Goal: Task Accomplishment & Management: Use online tool/utility

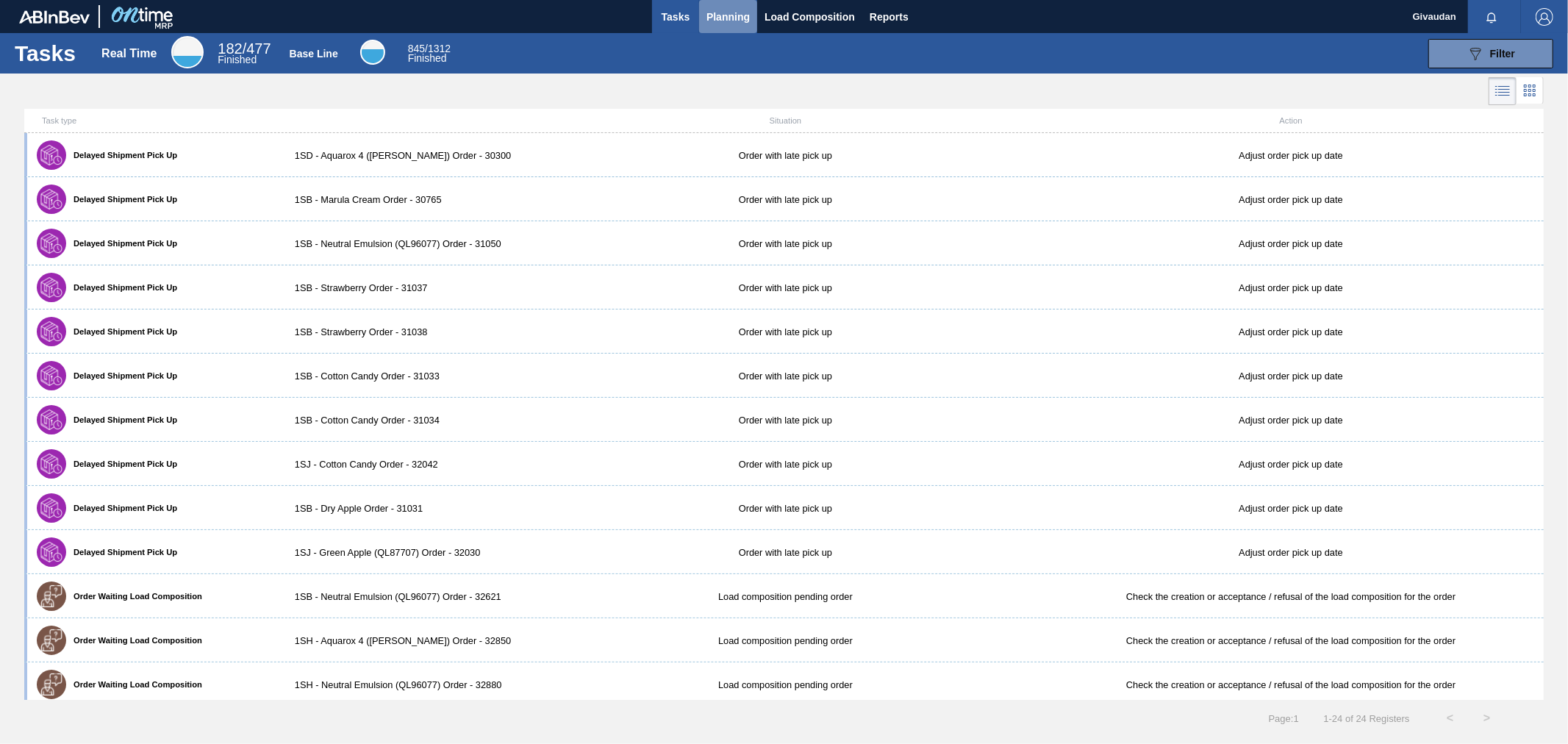
click at [711, 8] on span "Planning" at bounding box center [728, 16] width 43 height 18
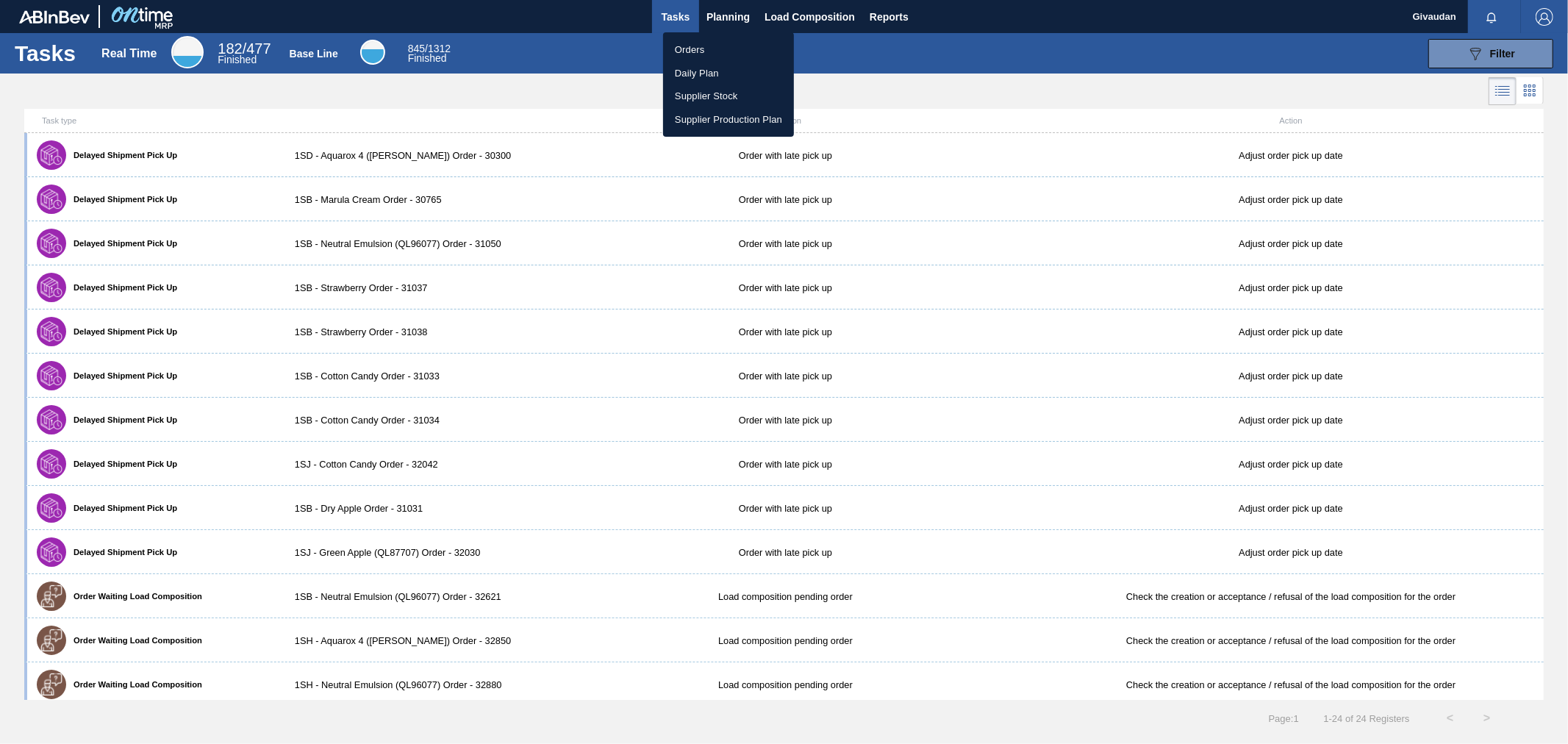
click at [689, 40] on li "Orders" at bounding box center [729, 50] width 131 height 24
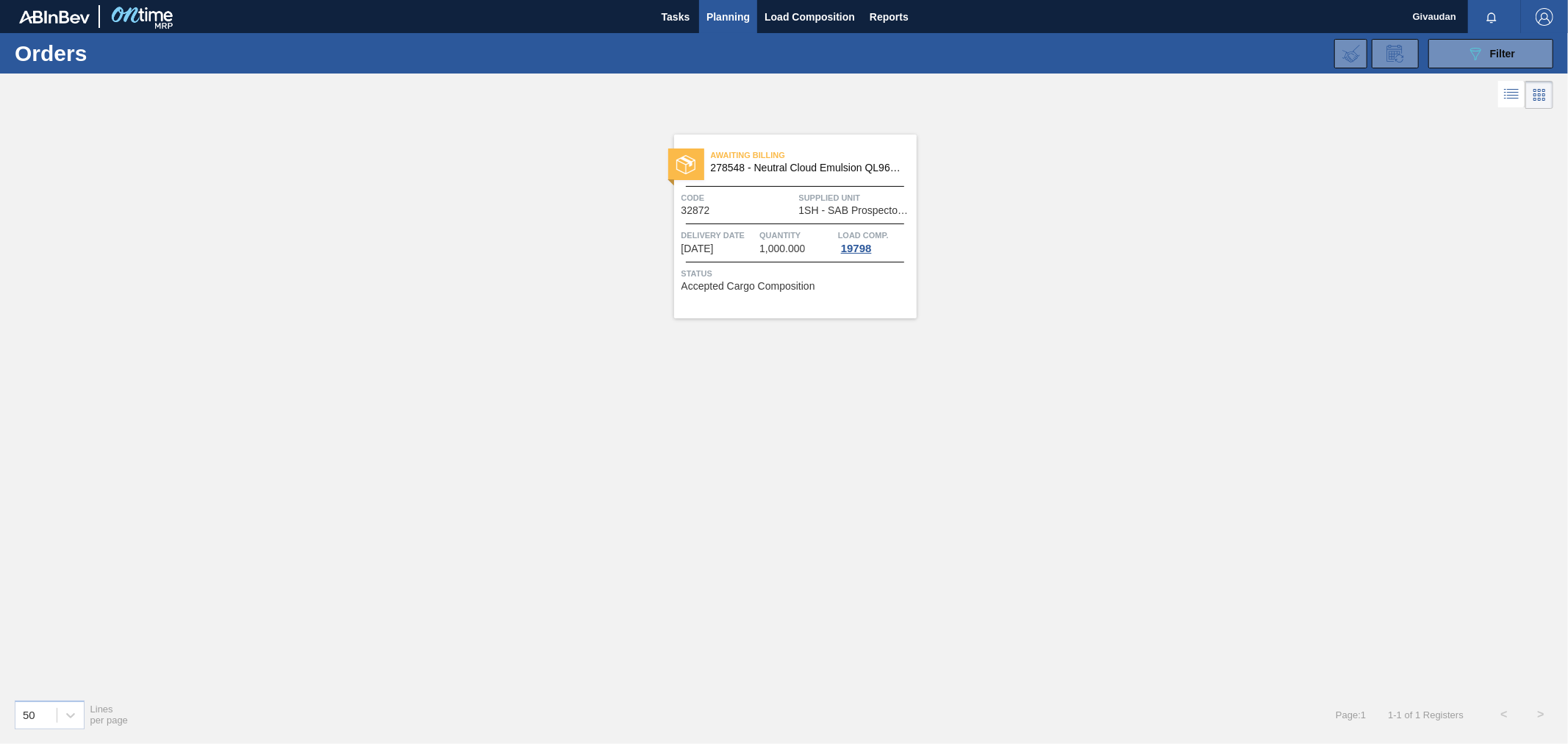
click at [1514, 89] on icon at bounding box center [1513, 89] width 12 height 1
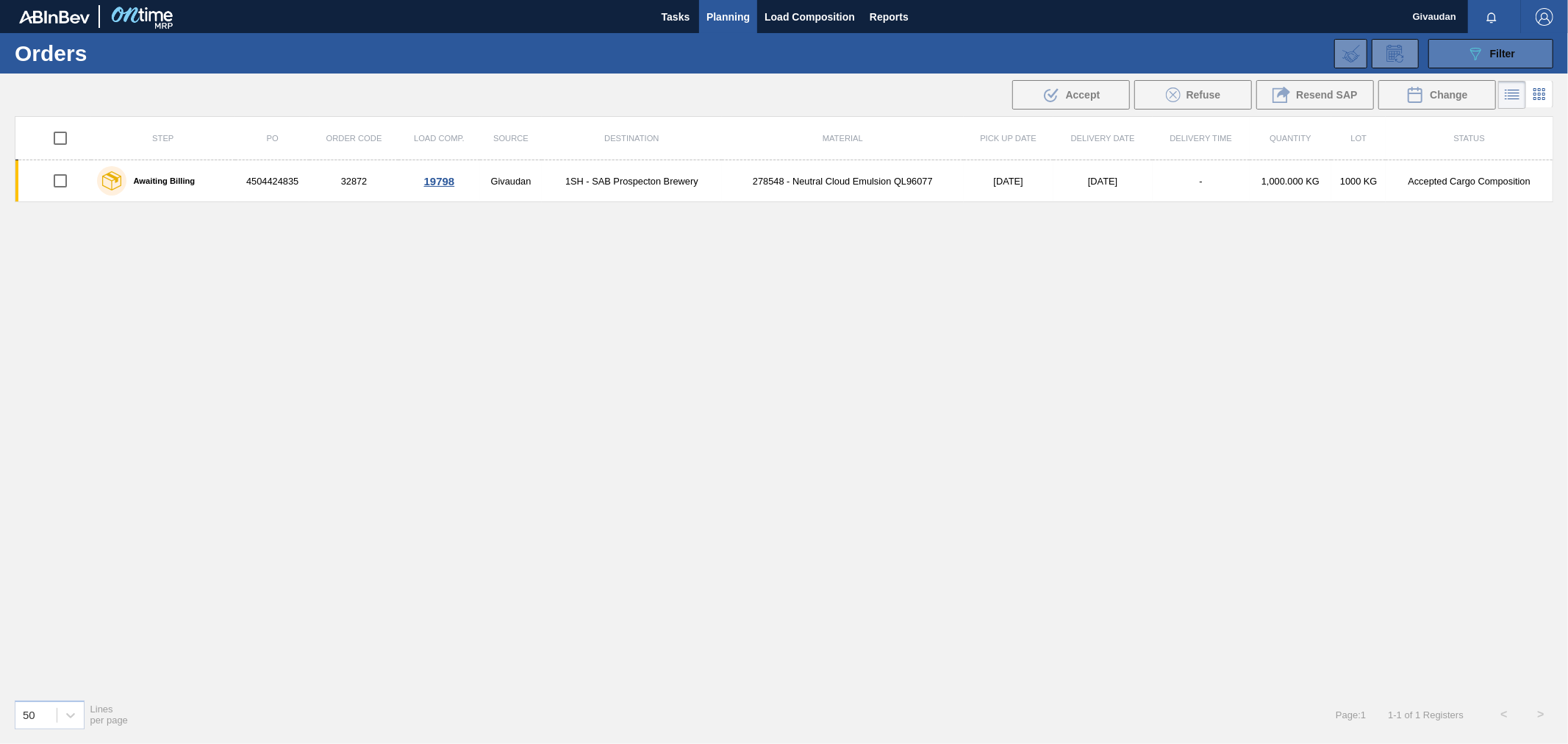
click at [1459, 49] on button "089F7B8B-B2A5-4AFE-B5C0-19BA573D28AC Filter" at bounding box center [1490, 54] width 125 height 30
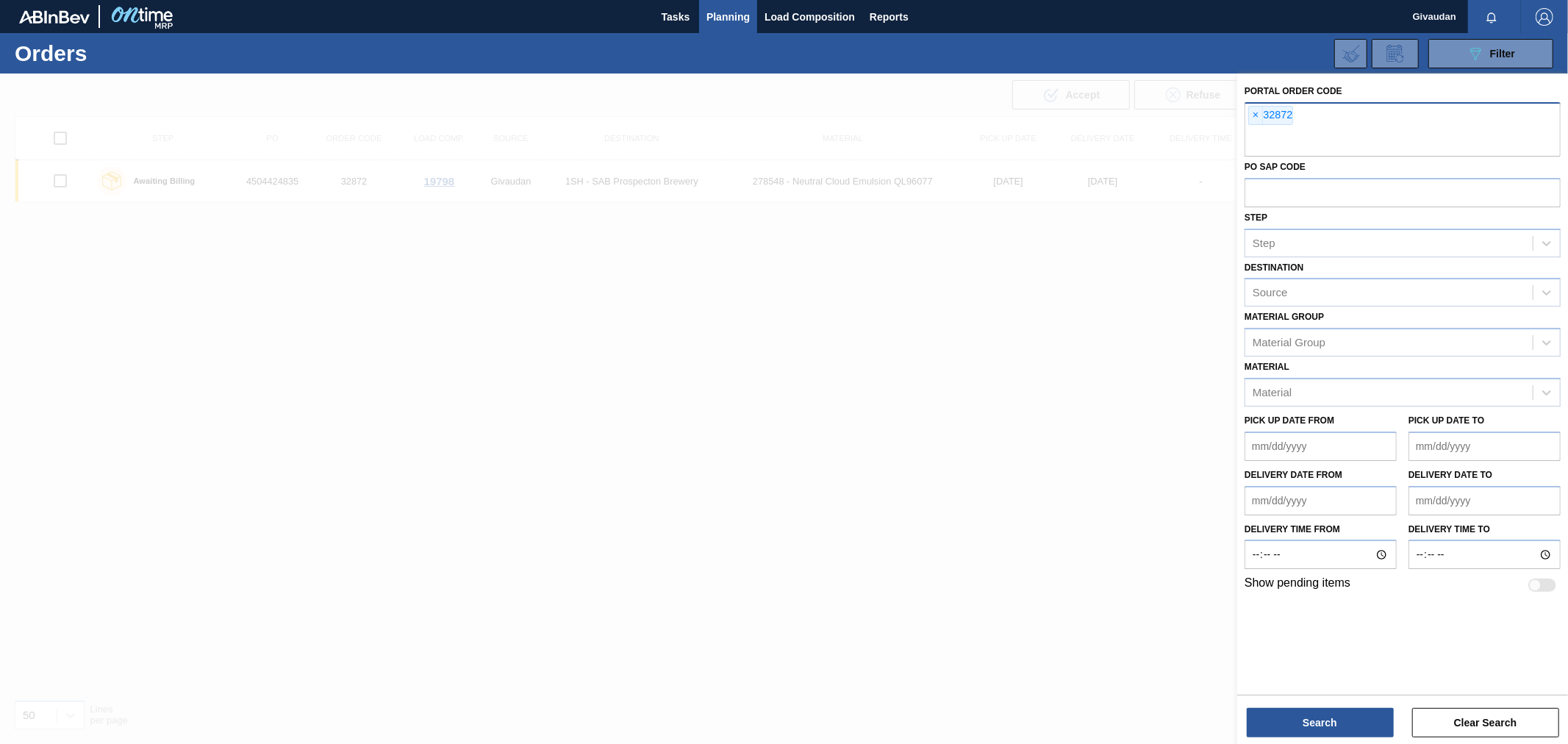
click at [1255, 113] on span "×" at bounding box center [1256, 115] width 14 height 18
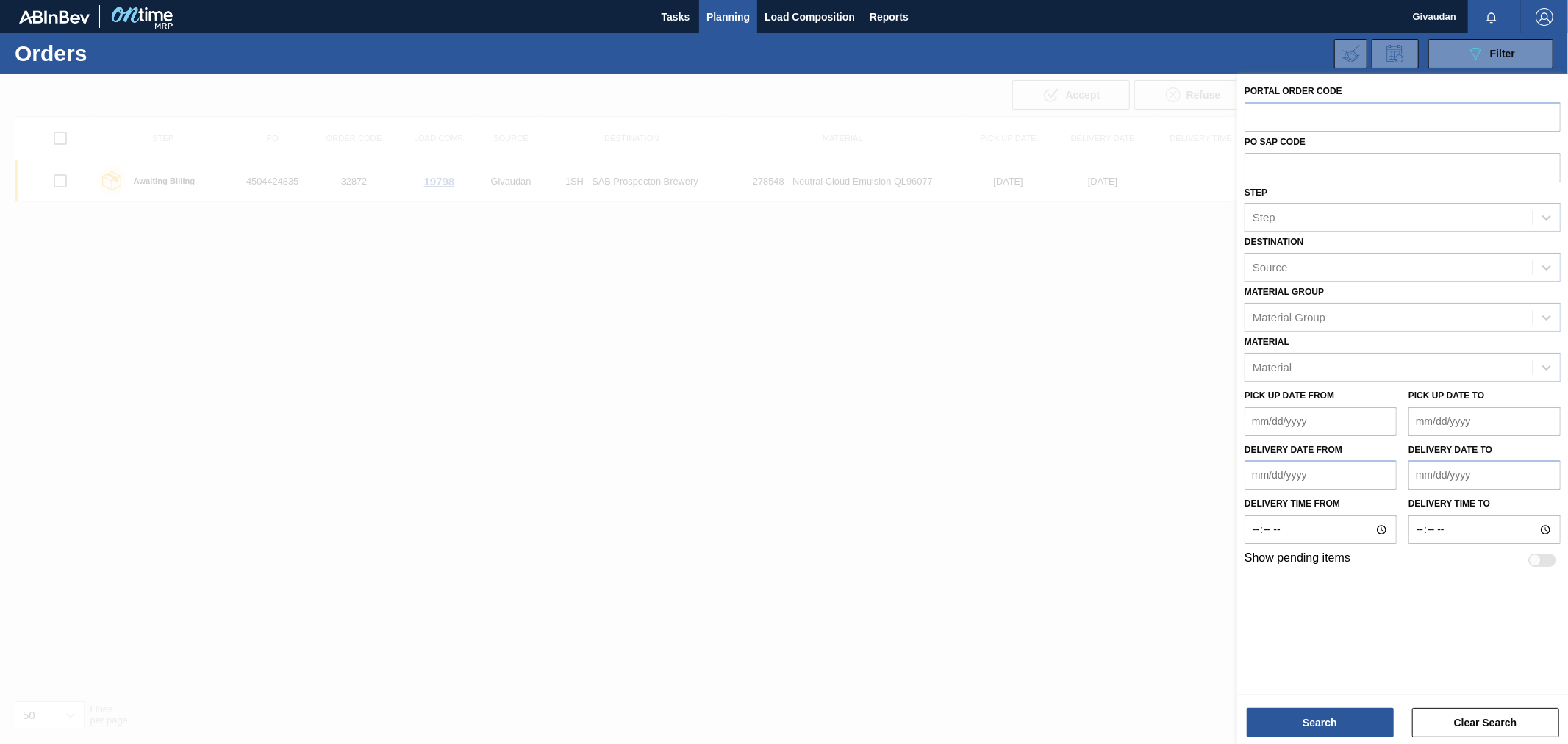
paste input "32894"
type input "32894"
click at [1306, 712] on button "Search" at bounding box center [1320, 722] width 147 height 30
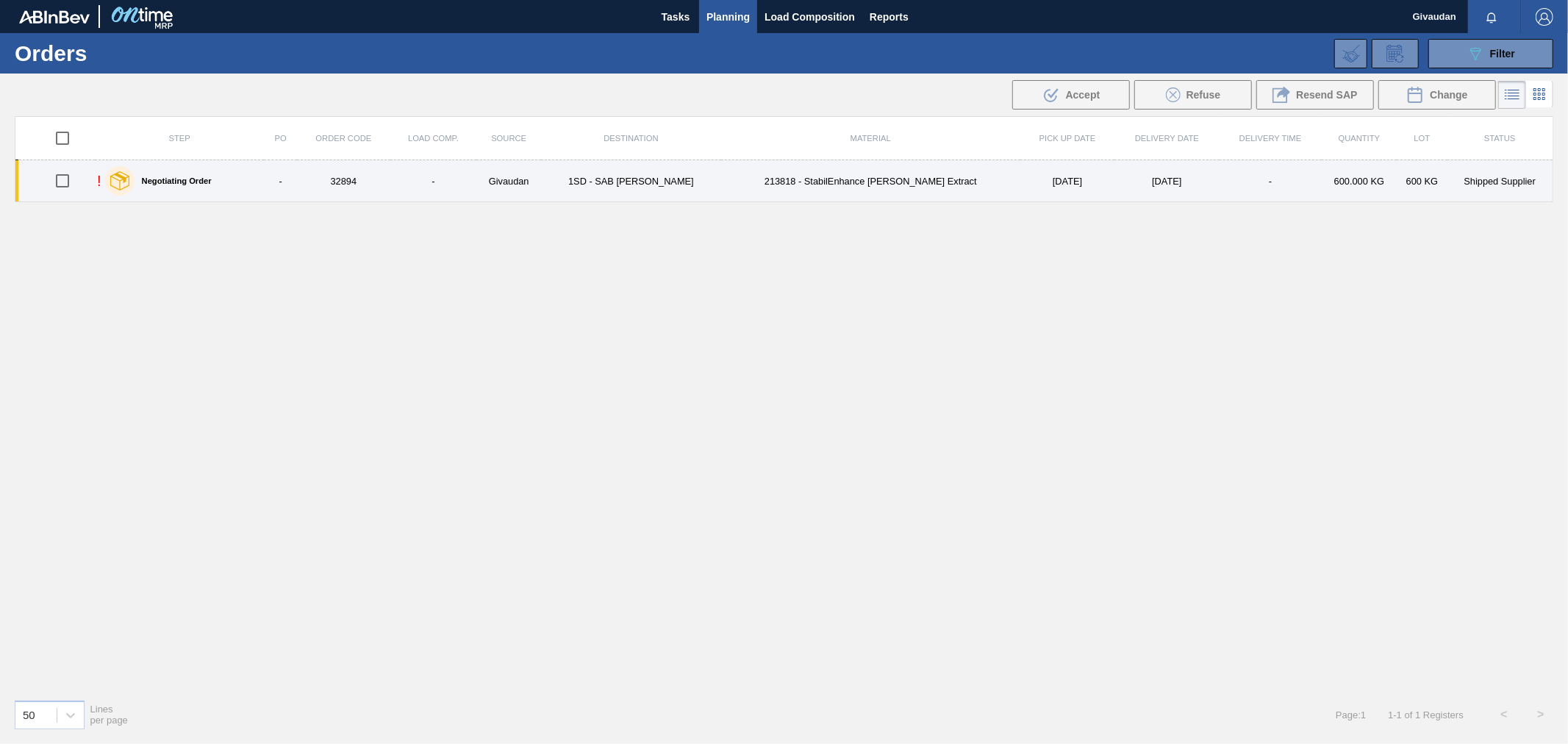
click at [541, 185] on td "Givaudan" at bounding box center [508, 180] width 65 height 42
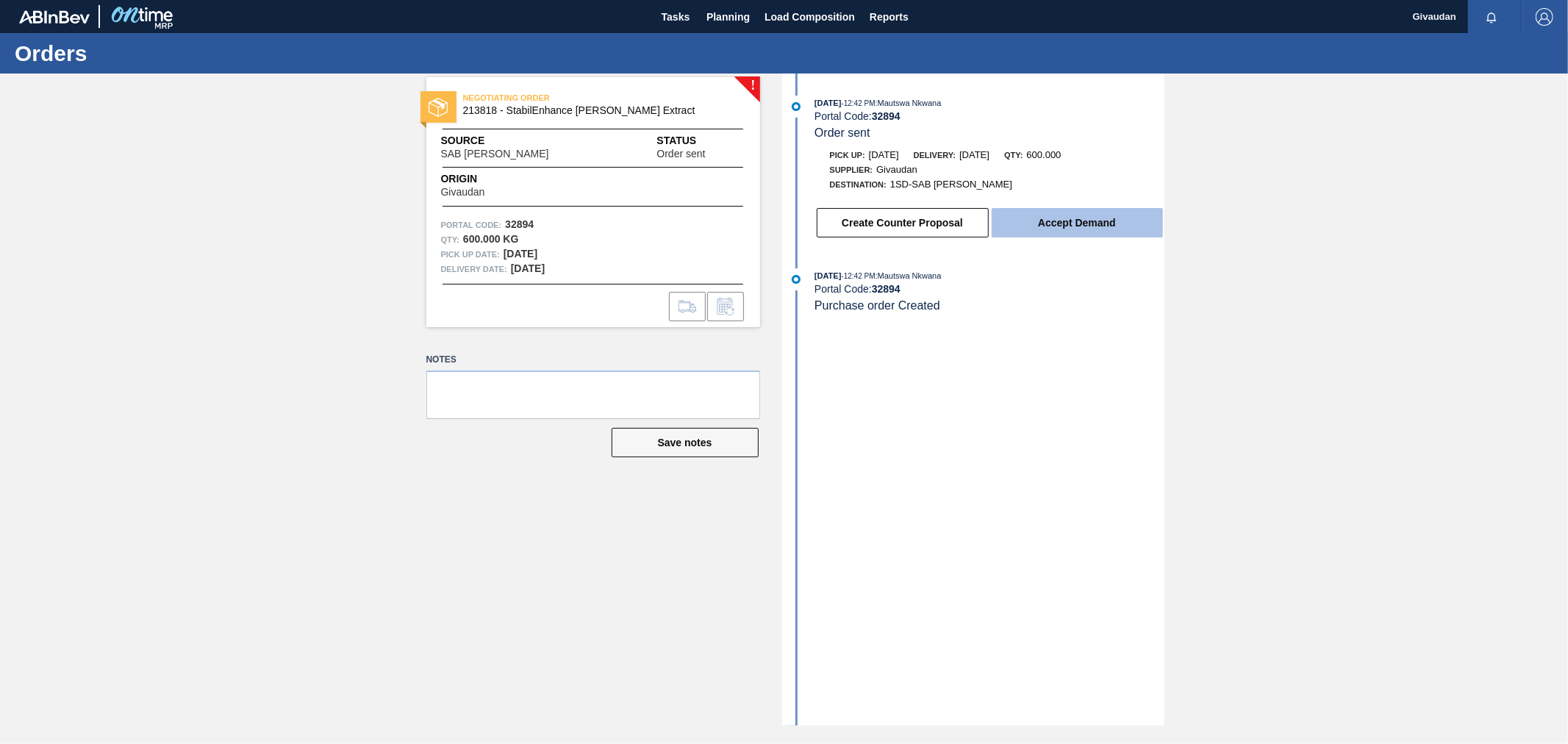
click at [1101, 223] on button "Accept Demand" at bounding box center [1077, 222] width 171 height 30
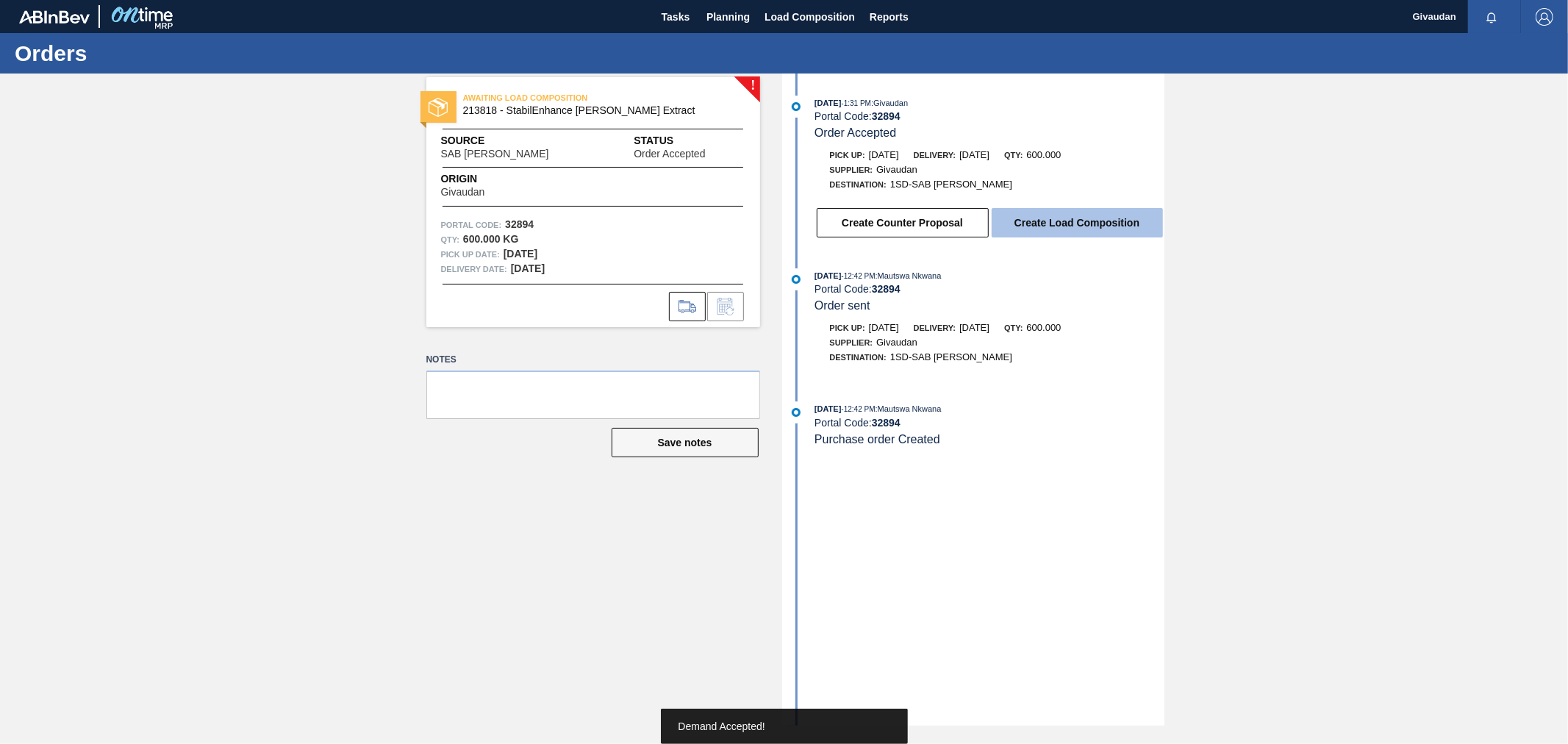
click at [1085, 225] on button "Create Load Composition" at bounding box center [1077, 222] width 171 height 30
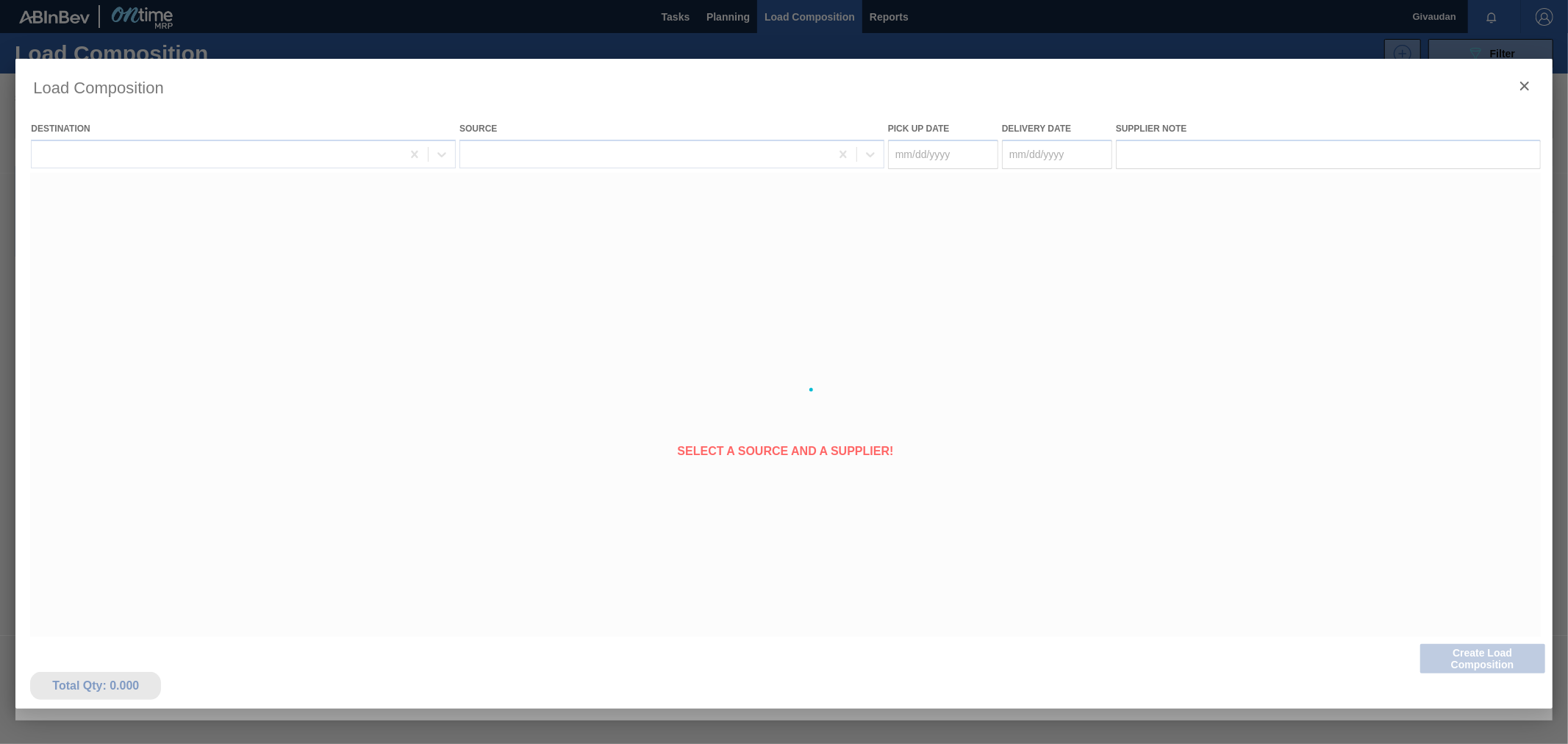
type Date "[DATE]"
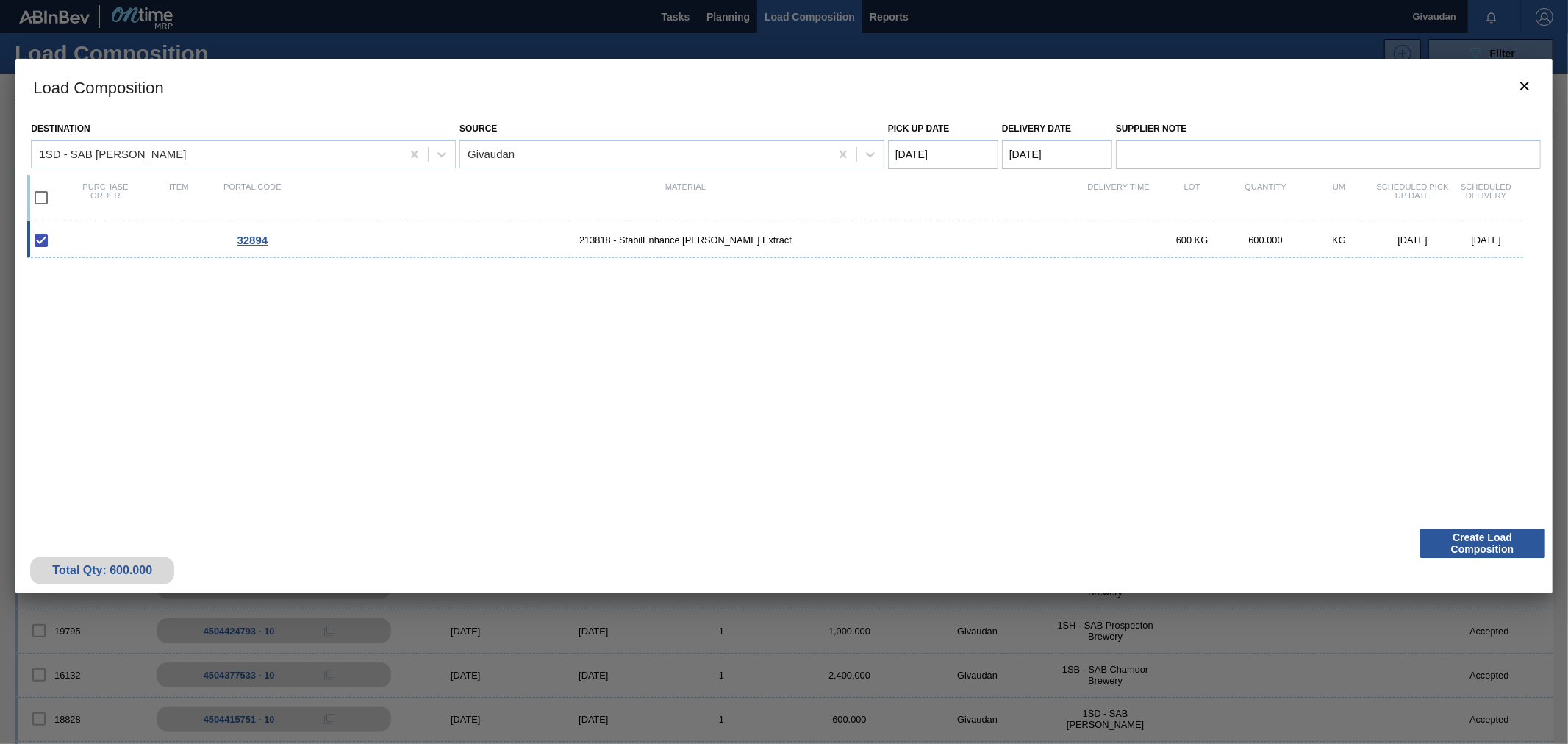
click at [347, 247] on div "32894 213818 - StabilEnhance [PERSON_NAME] Extract 600 KG 600.000 KG [DATE] [DA…" at bounding box center [775, 239] width 1496 height 37
click at [34, 244] on input "checkbox" at bounding box center [41, 240] width 31 height 31
click at [44, 244] on input "checkbox" at bounding box center [41, 240] width 31 height 31
checkbox input "false"
click at [40, 195] on input "checkbox" at bounding box center [41, 197] width 31 height 31
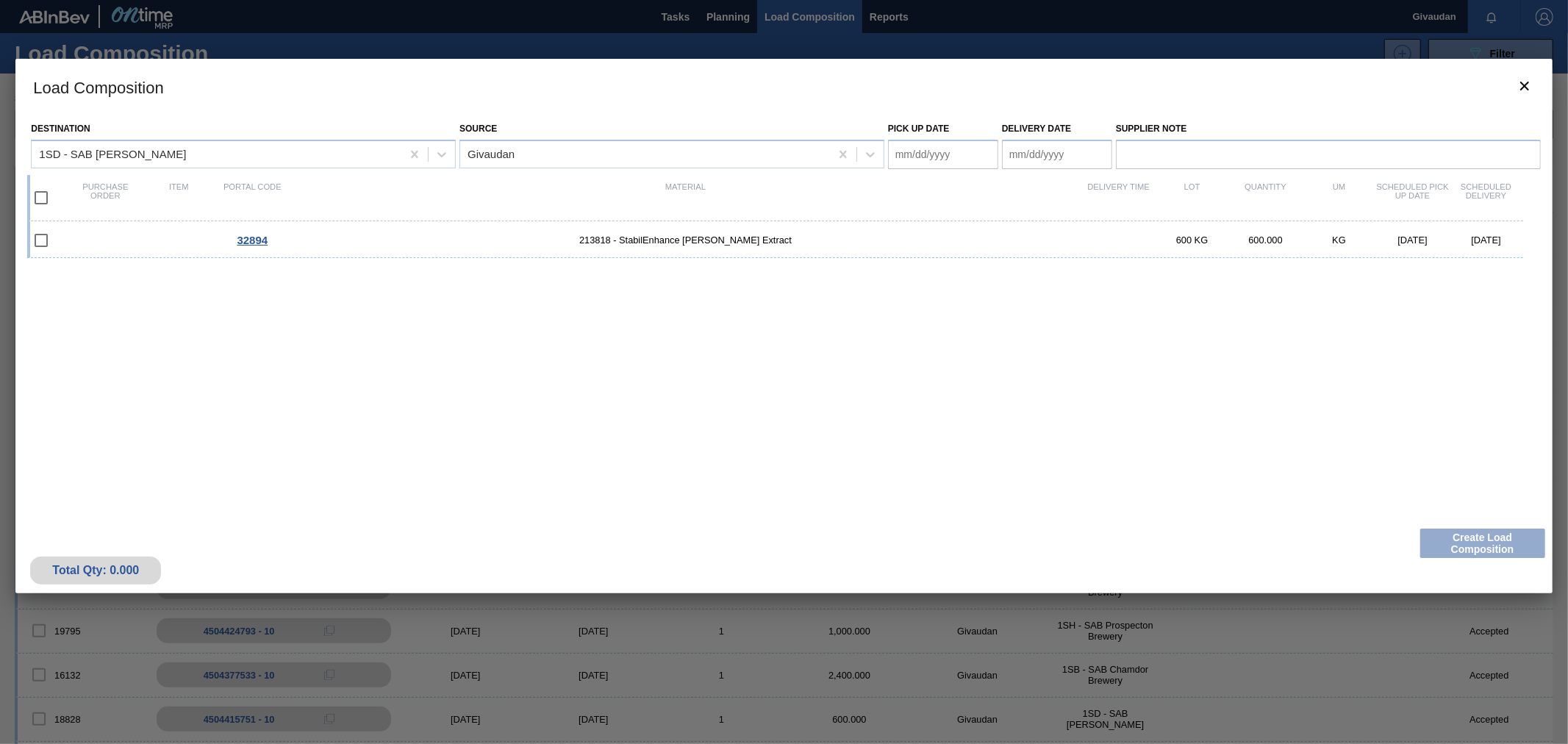
checkbox input "true"
type Date "[DATE]"
checkbox input "true"
click at [1481, 534] on button "Create Load Composition" at bounding box center [1483, 543] width 125 height 30
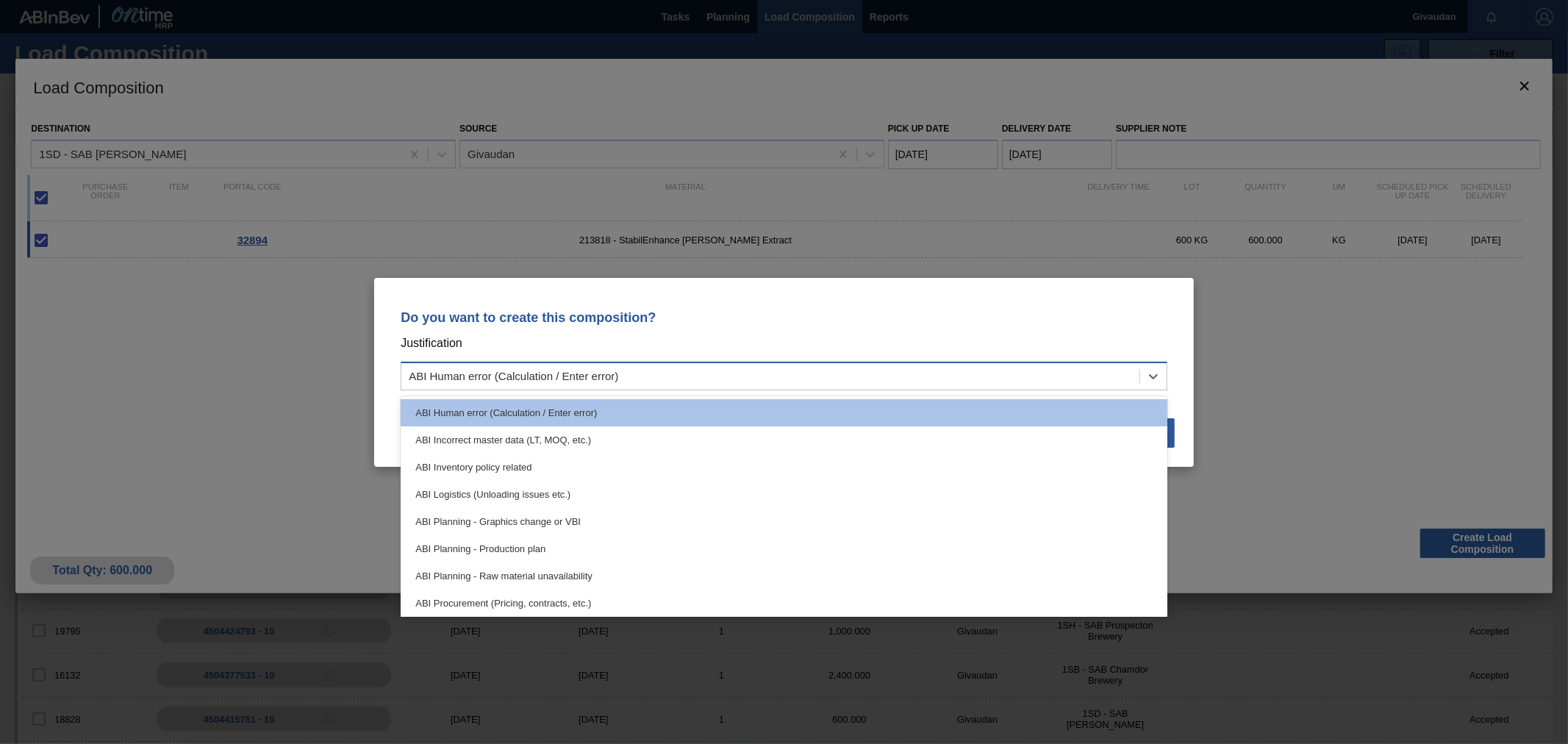
click at [910, 363] on div "ABI Human error (Calculation / Enter error)" at bounding box center [784, 376] width 767 height 29
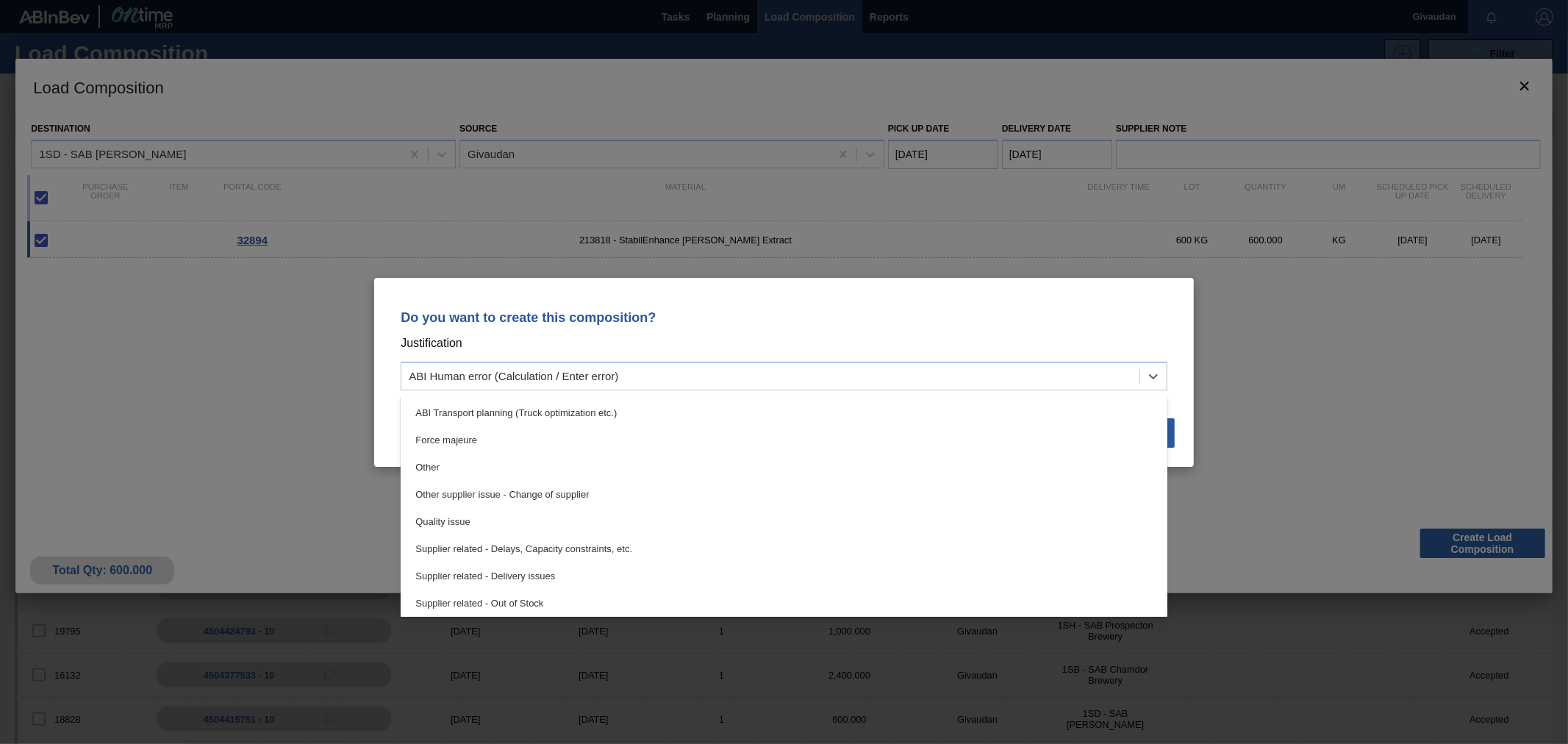
scroll to position [275, 0]
click at [511, 439] on div "Other" at bounding box center [784, 437] width 767 height 27
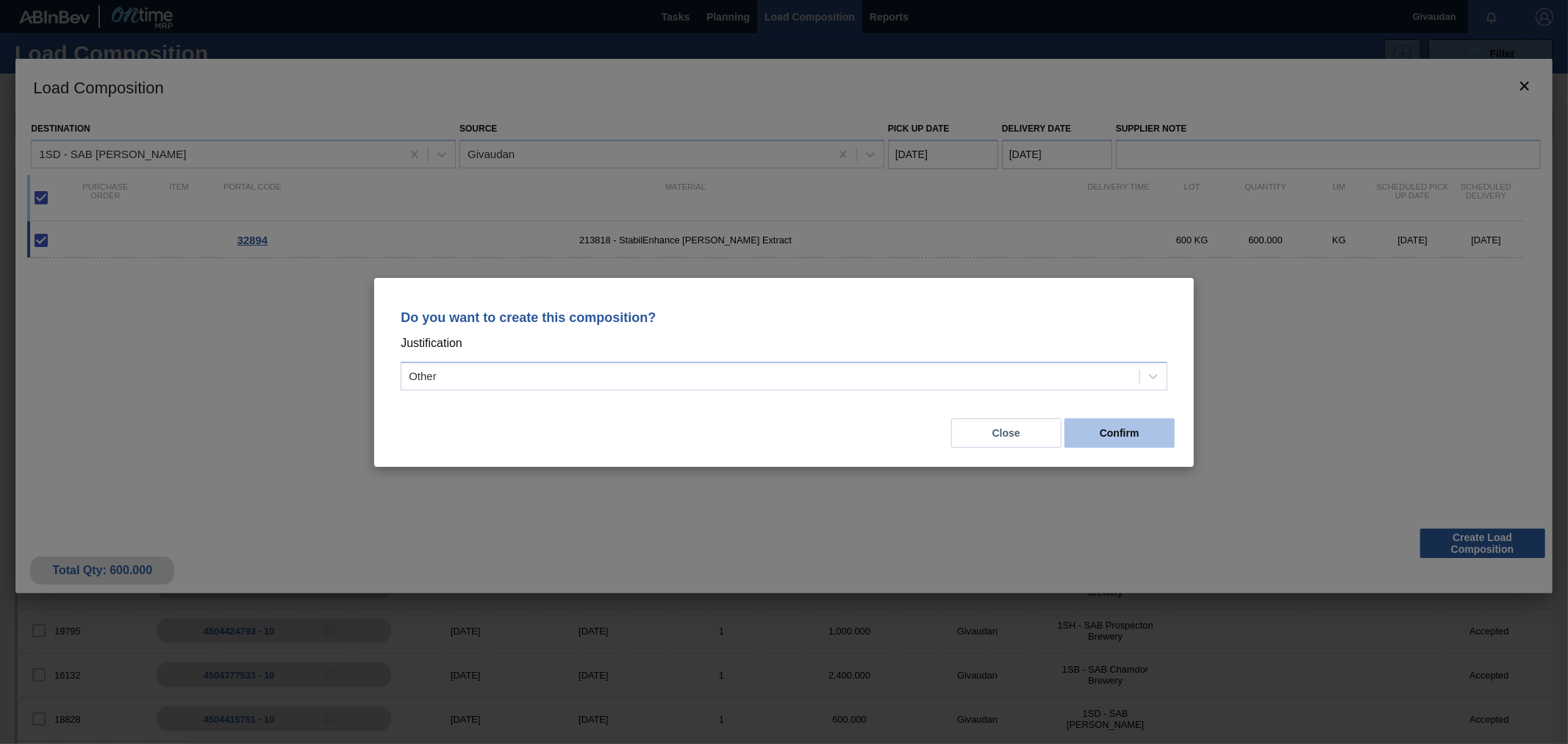
click at [1152, 430] on button "Confirm" at bounding box center [1119, 432] width 110 height 30
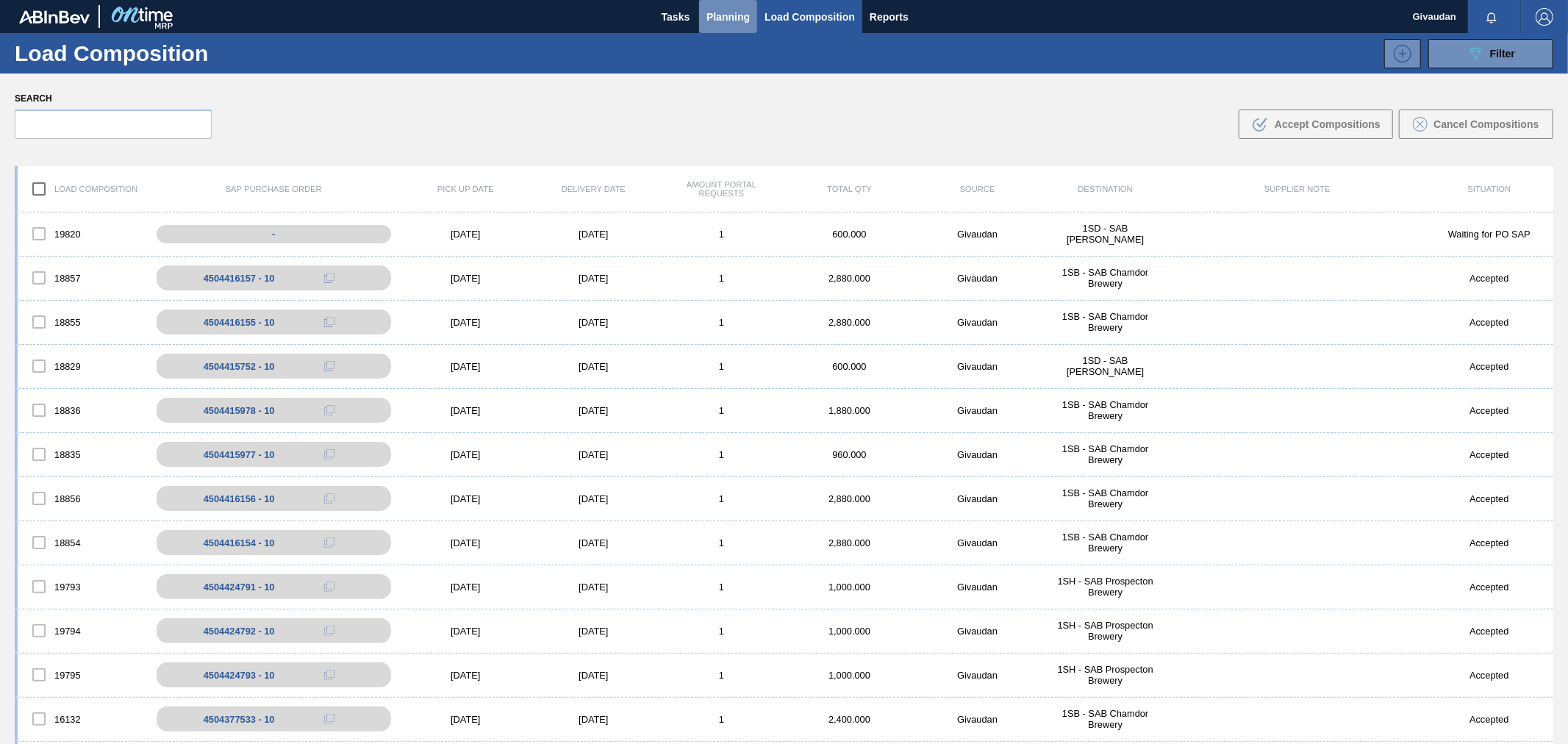
click at [736, 15] on span "Planning" at bounding box center [728, 16] width 43 height 18
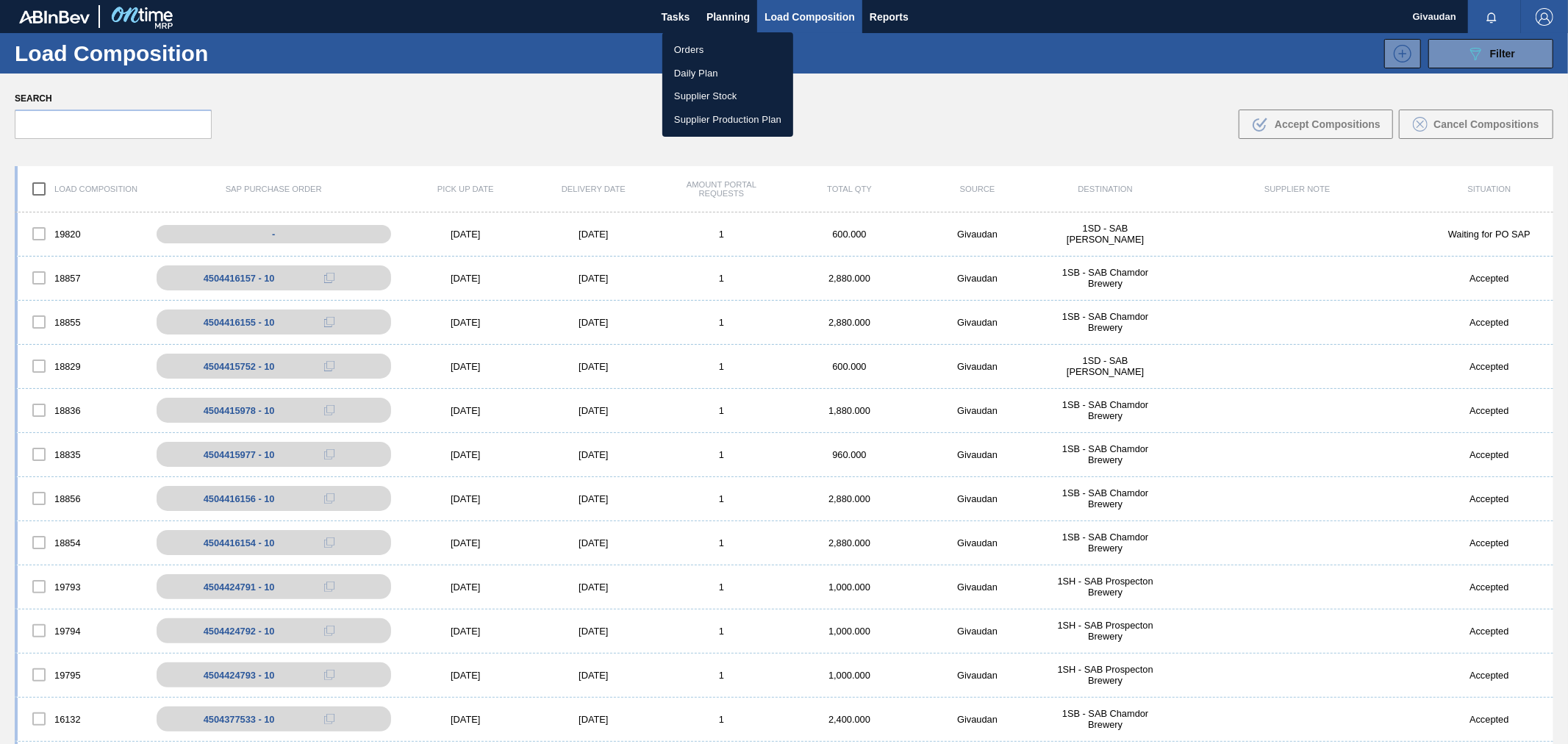
click at [710, 48] on li "Orders" at bounding box center [728, 50] width 131 height 24
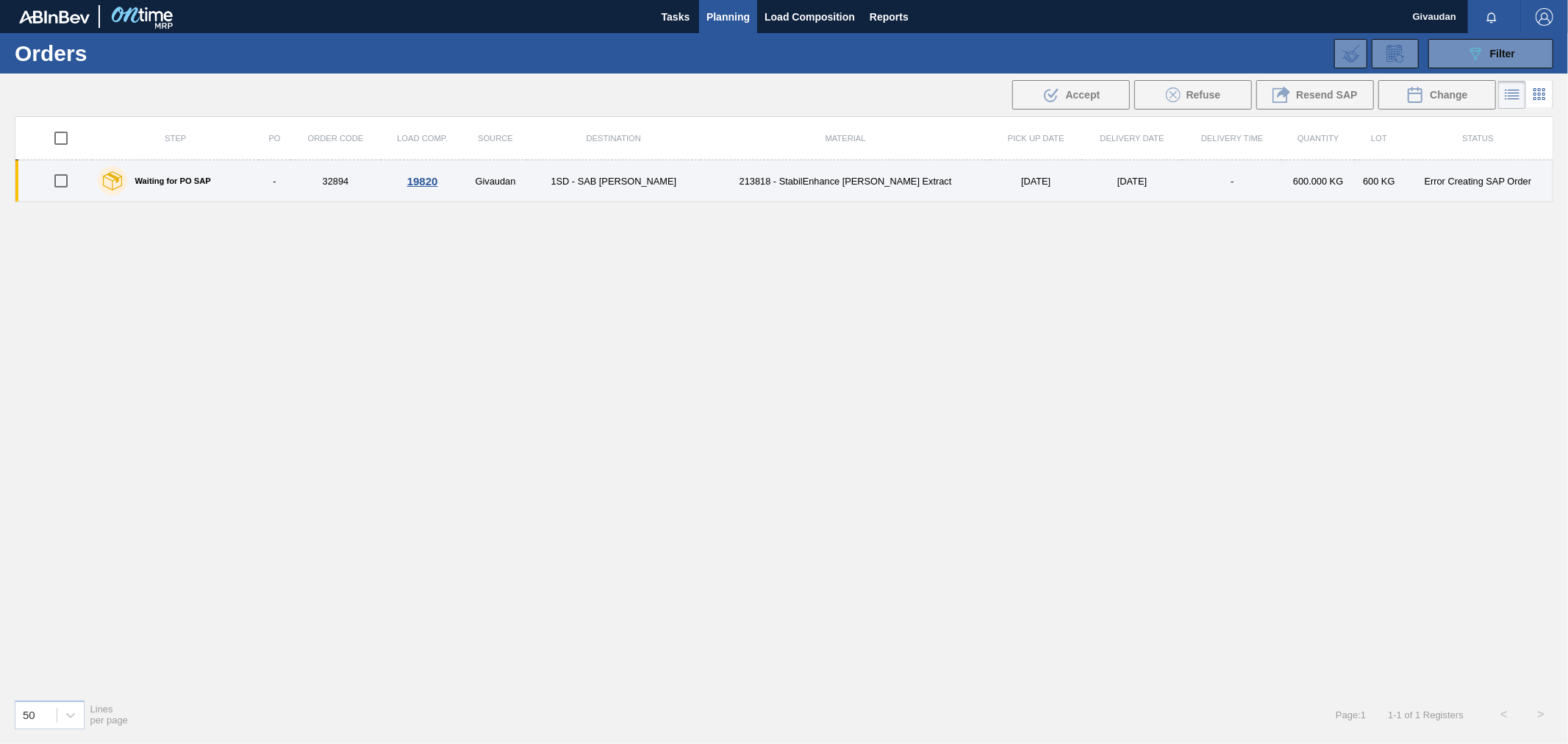
click at [239, 180] on div "Waiting for PO SAP" at bounding box center [175, 180] width 163 height 37
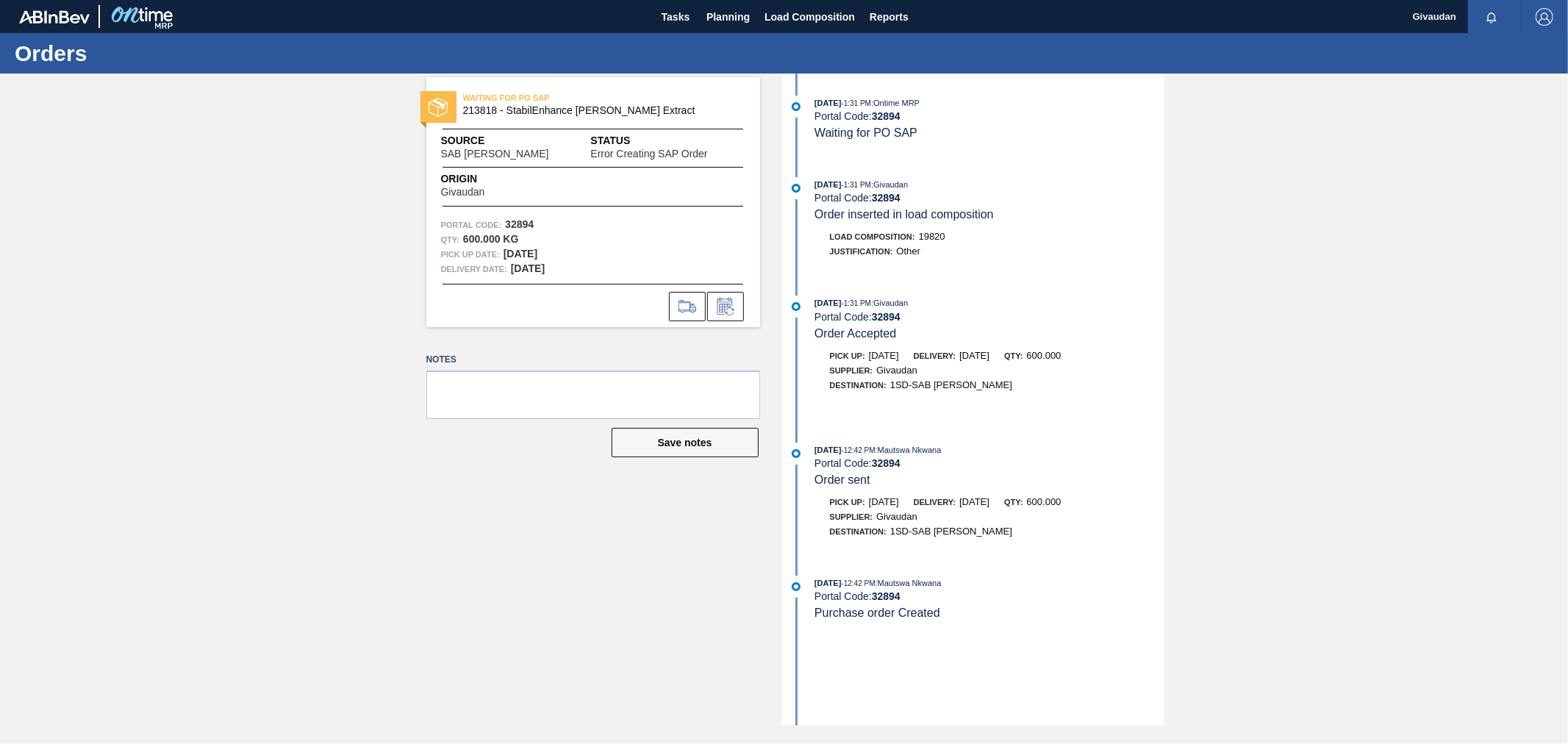
click at [964, 439] on div "[DATE] 1:31 PM : Ontime MRP Portal Code: 32894 Waiting for PO SAP [DATE] 1:31 P…" at bounding box center [975, 399] width 379 height 652
click at [809, 24] on span "Load Composition" at bounding box center [810, 16] width 90 height 18
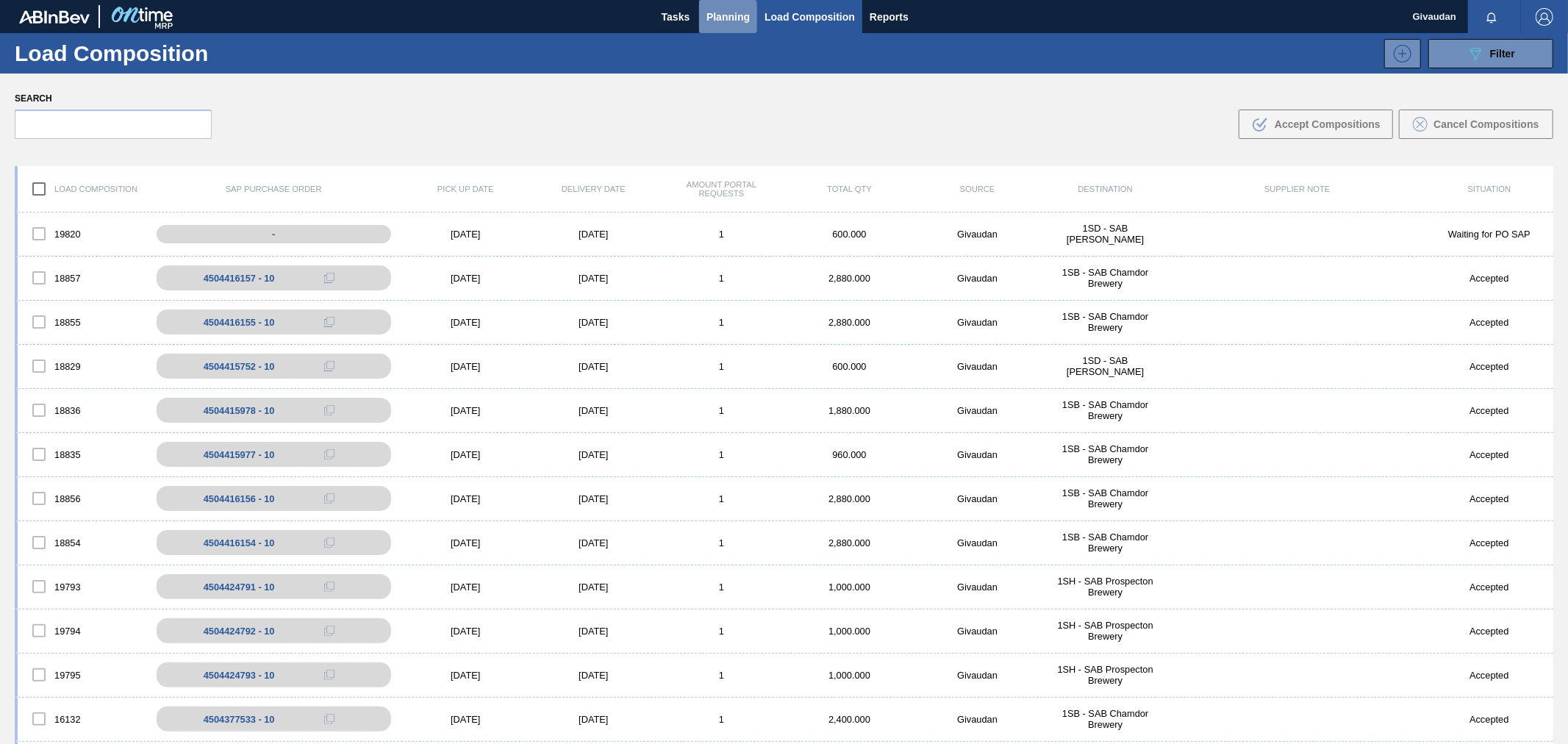
click at [728, 10] on span "Planning" at bounding box center [728, 16] width 43 height 18
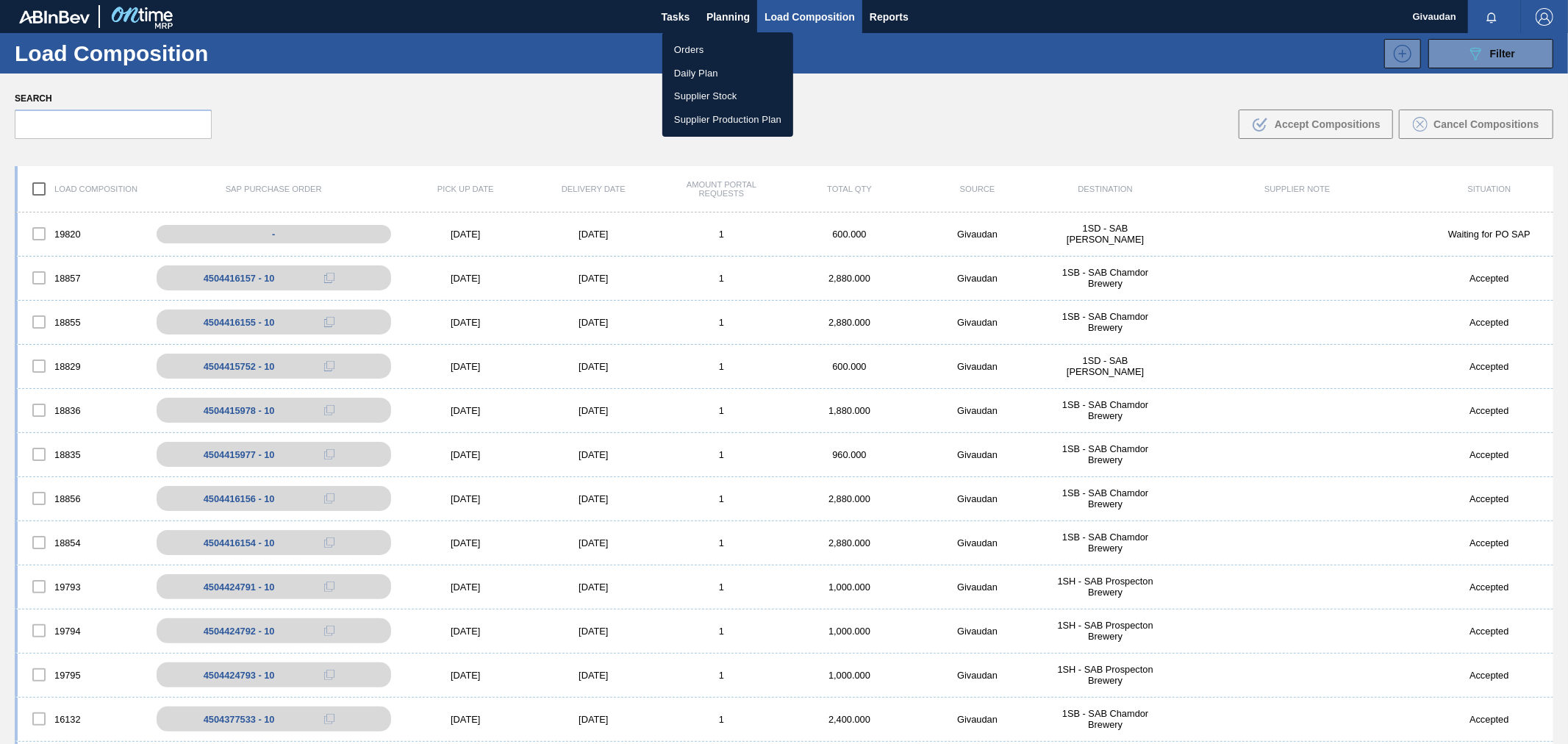
click at [708, 45] on li "Orders" at bounding box center [728, 50] width 131 height 24
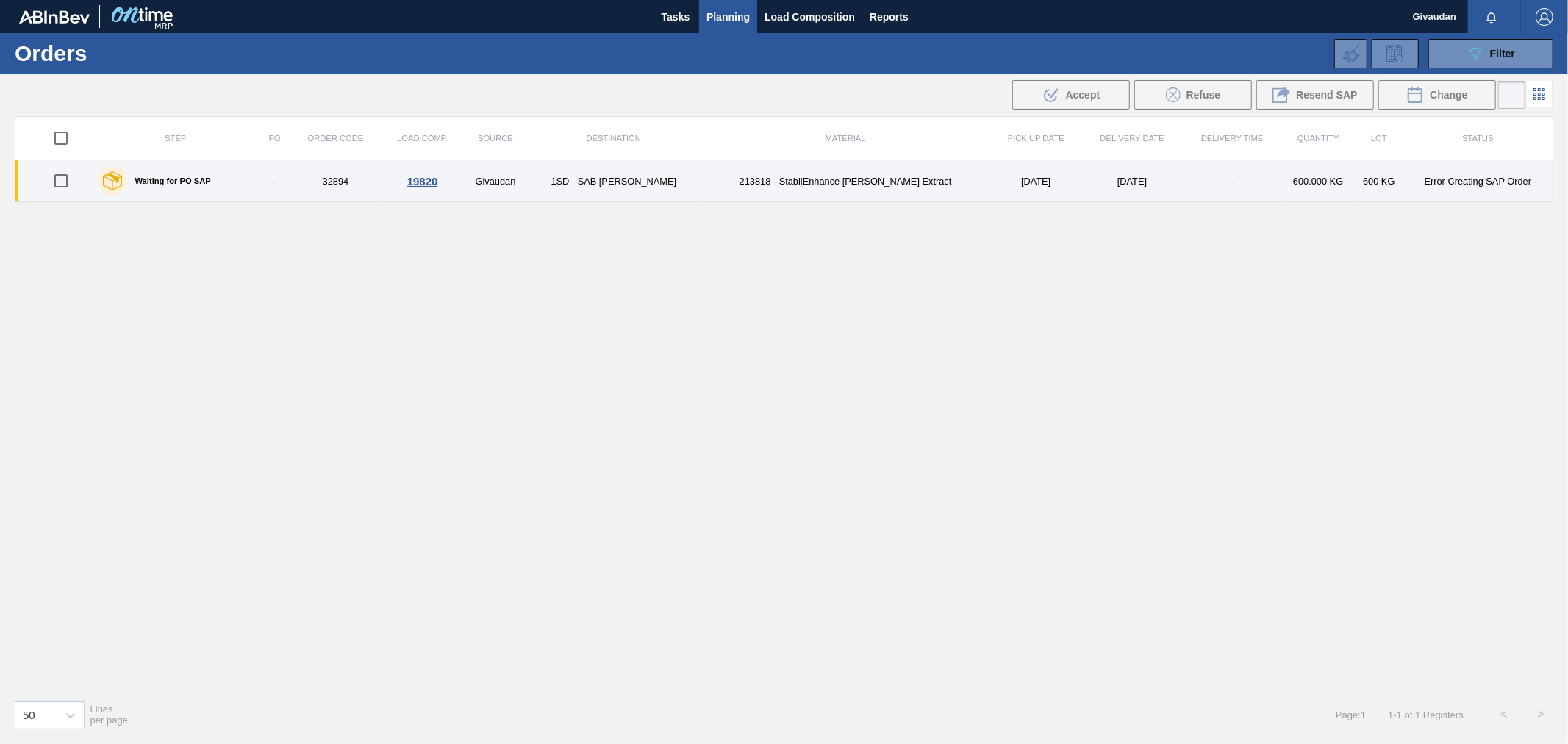
click at [344, 176] on td "32894" at bounding box center [336, 180] width 90 height 42
